Goal: Information Seeking & Learning: Learn about a topic

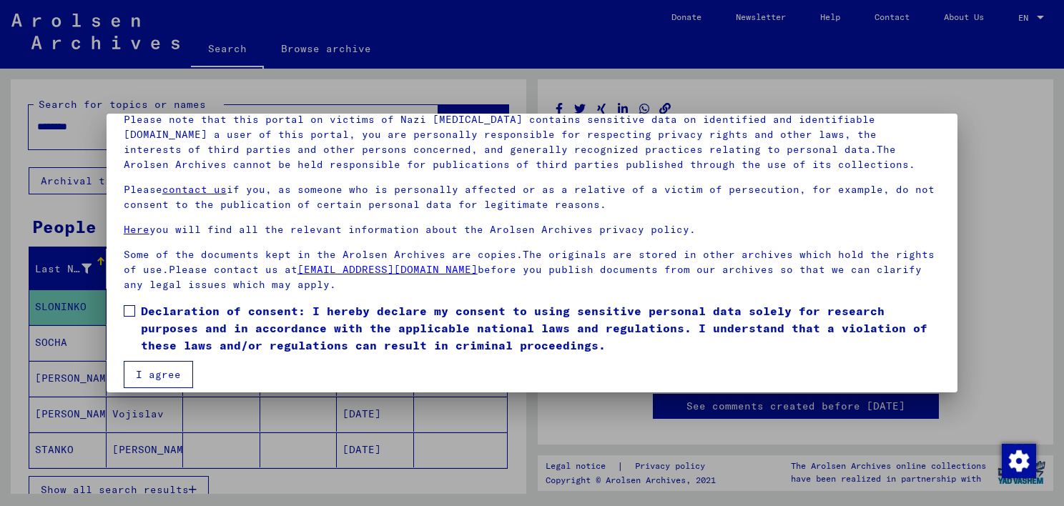
scroll to position [119, 0]
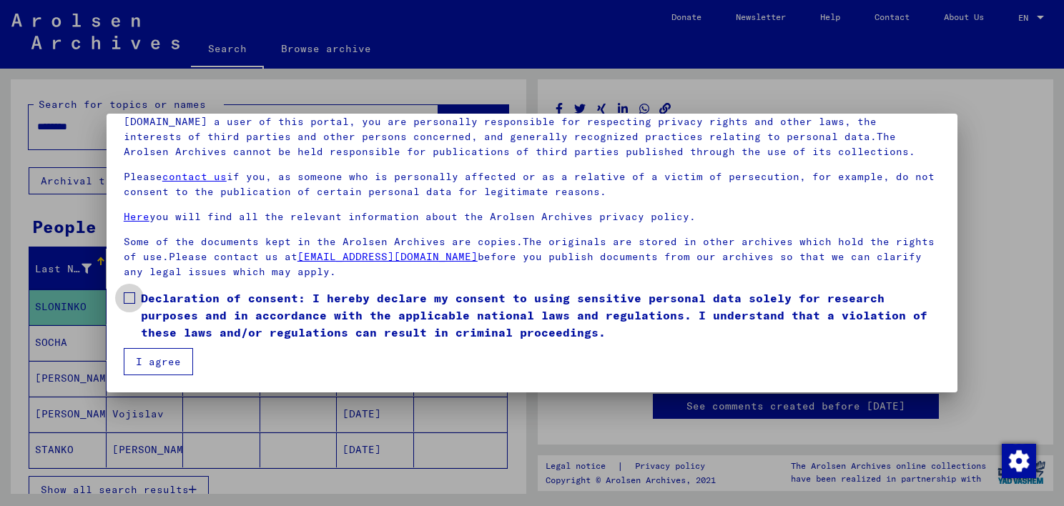
click at [132, 298] on span at bounding box center [129, 298] width 11 height 11
click at [162, 361] on button "I agree" at bounding box center [158, 361] width 69 height 27
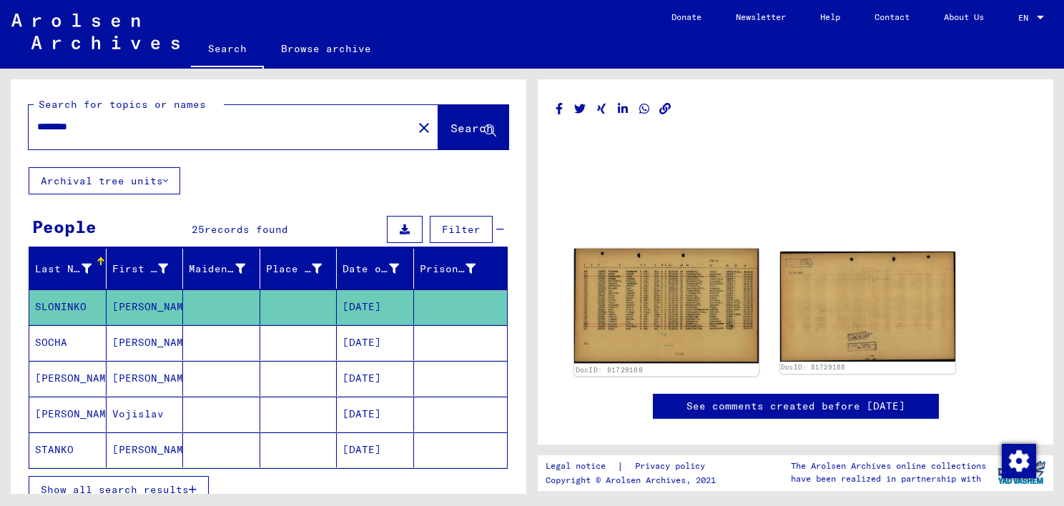
click at [690, 309] on img at bounding box center [666, 306] width 185 height 114
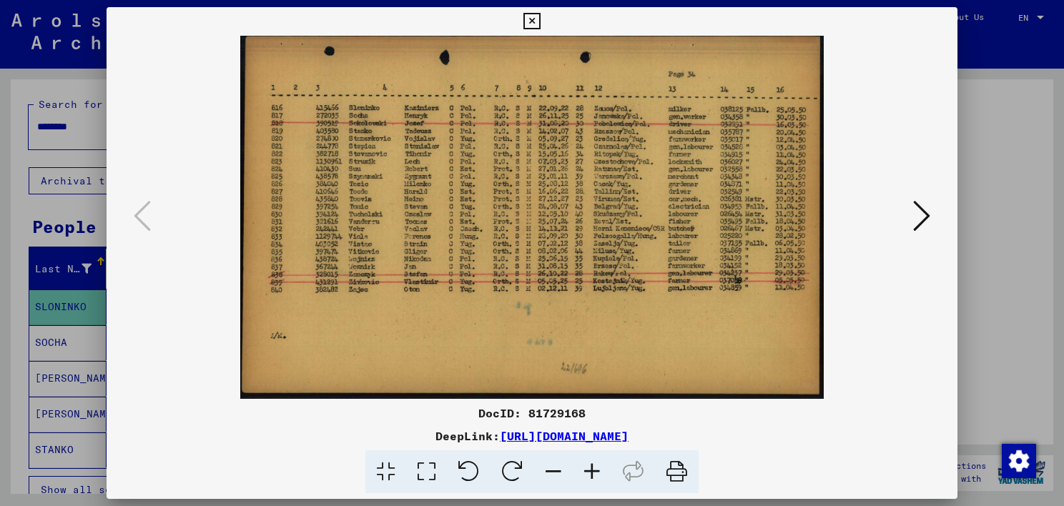
click at [592, 467] on icon at bounding box center [592, 473] width 39 height 44
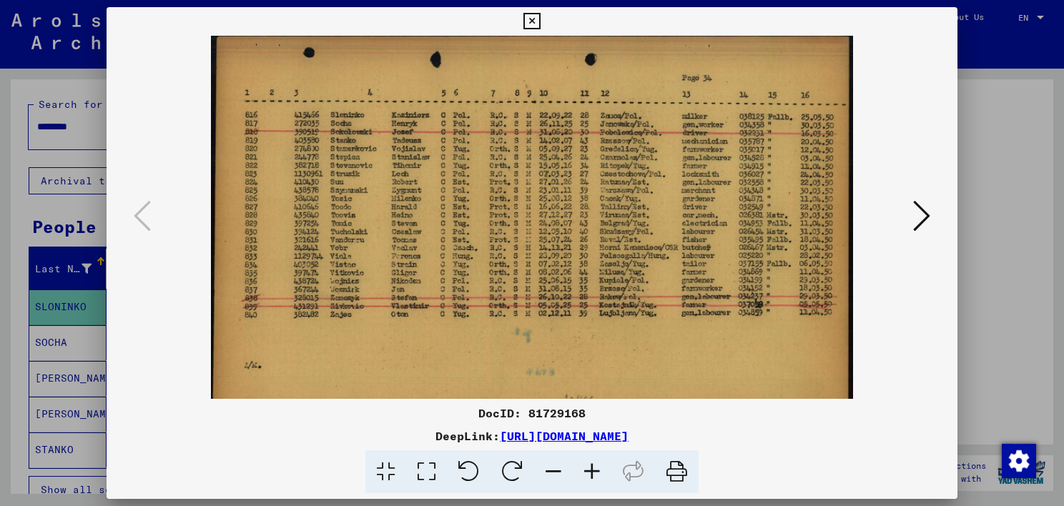
click at [591, 474] on icon at bounding box center [592, 473] width 39 height 44
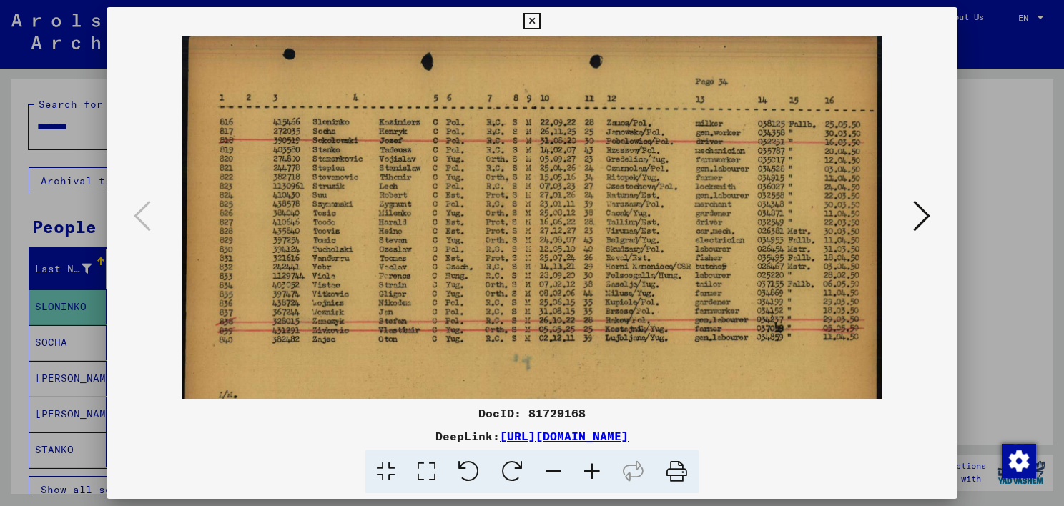
click at [592, 472] on icon at bounding box center [592, 473] width 39 height 44
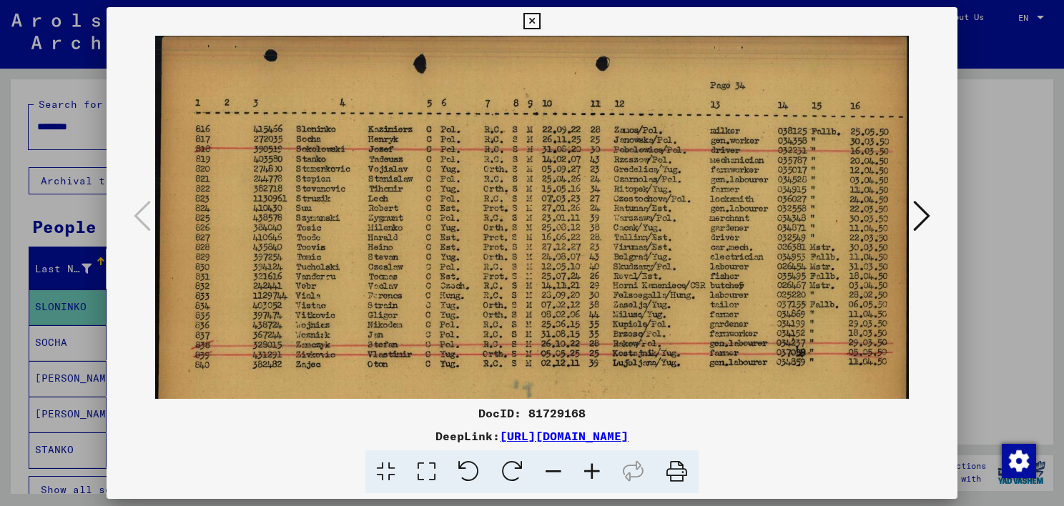
click at [592, 472] on icon at bounding box center [592, 473] width 39 height 44
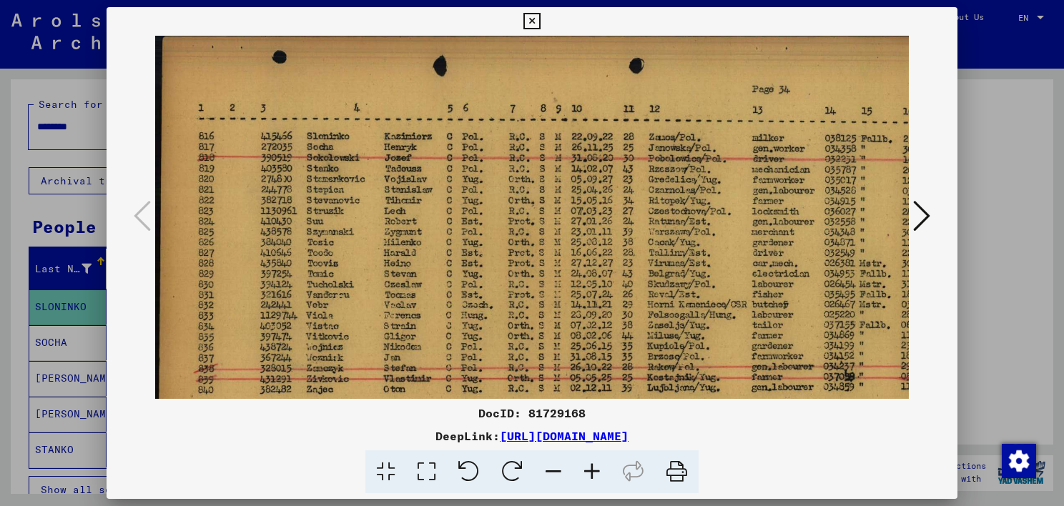
click at [592, 472] on icon at bounding box center [592, 473] width 39 height 44
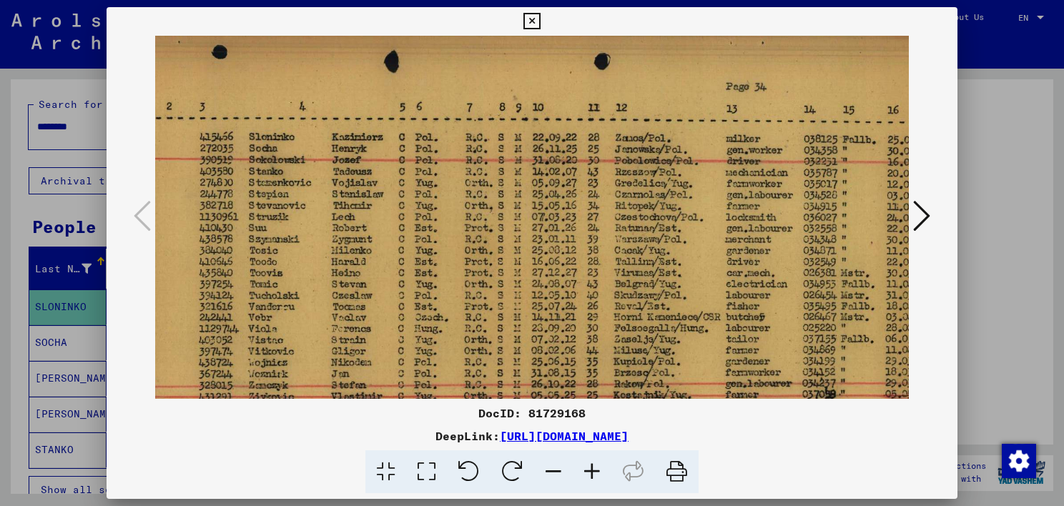
scroll to position [6, 69]
drag, startPoint x: 461, startPoint y: 280, endPoint x: 391, endPoint y: 273, distance: 69.8
click at [391, 273] on img at bounding box center [522, 300] width 872 height 542
click at [925, 215] on icon at bounding box center [921, 216] width 17 height 34
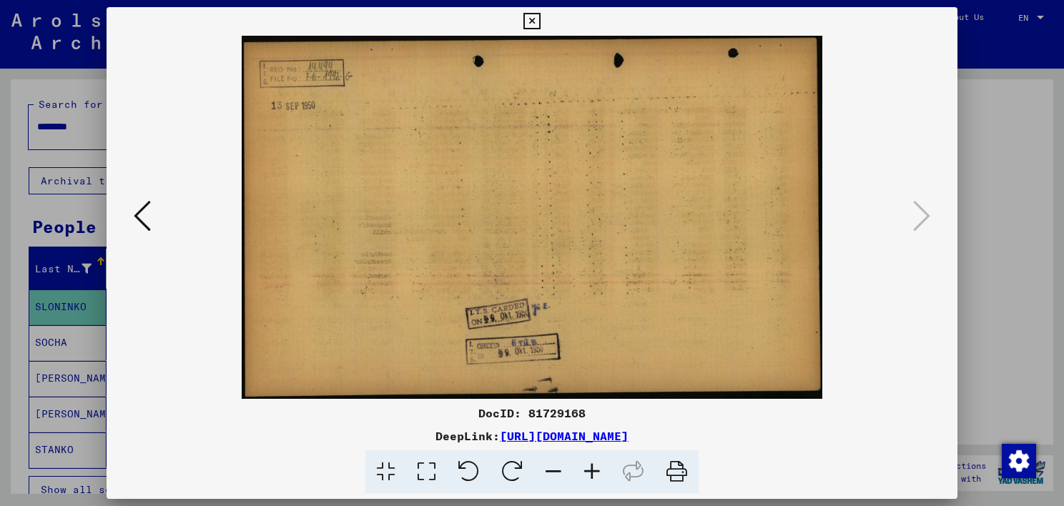
scroll to position [0, 0]
click at [134, 214] on icon at bounding box center [142, 216] width 17 height 34
